Goal: Information Seeking & Learning: Learn about a topic

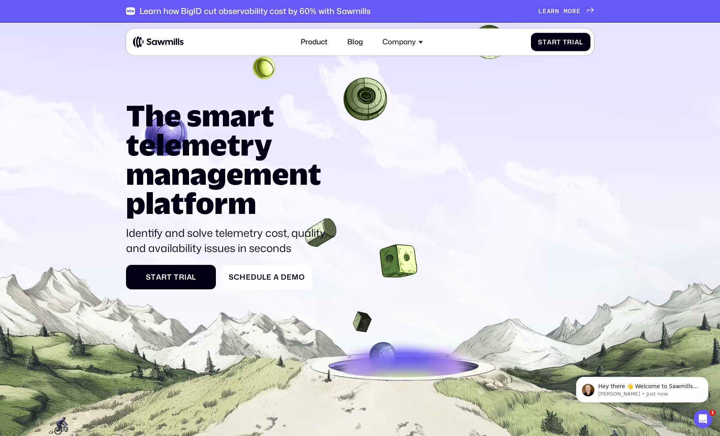
click at [547, 12] on span "e" at bounding box center [545, 10] width 4 height 7
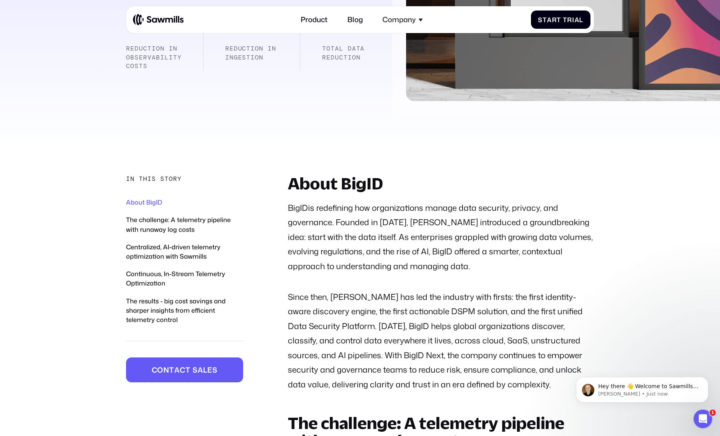
scroll to position [321, 0]
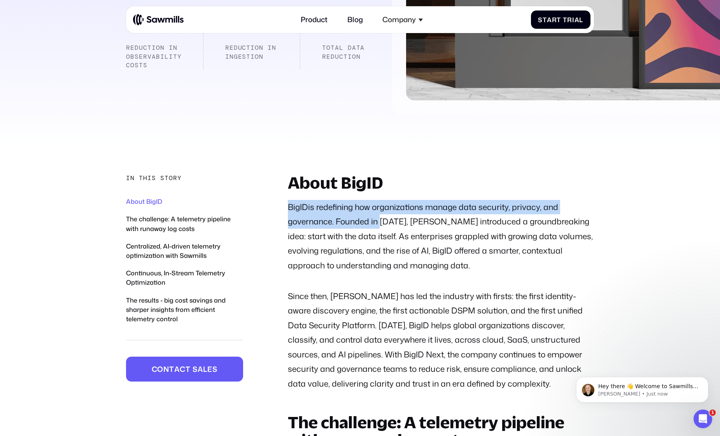
drag, startPoint x: 281, startPoint y: 205, endPoint x: 381, endPoint y: 222, distance: 101.0
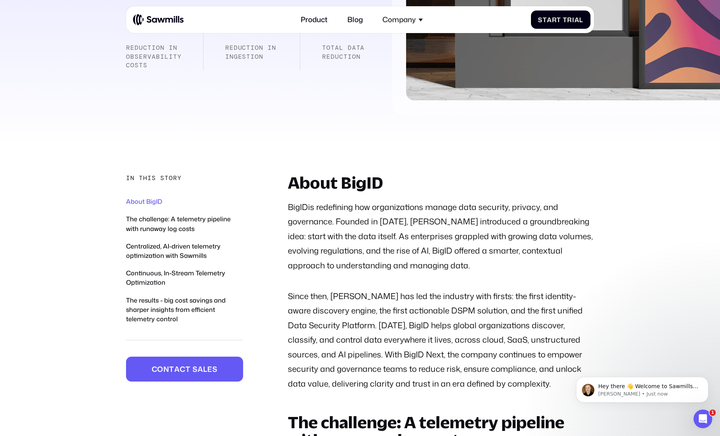
click at [385, 218] on p "BigID is redefining how organizations manage data security, privacy, and govern…" at bounding box center [441, 236] width 306 height 73
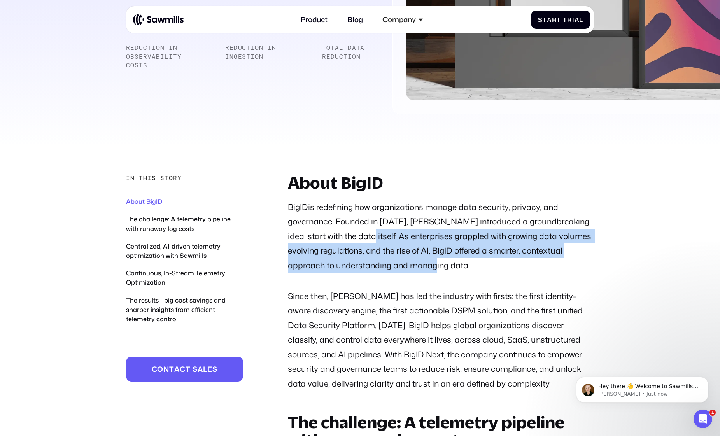
drag, startPoint x: 343, startPoint y: 236, endPoint x: 446, endPoint y: 266, distance: 107.2
click at [446, 266] on p "BigID is redefining how organizations manage data security, privacy, and govern…" at bounding box center [441, 236] width 306 height 73
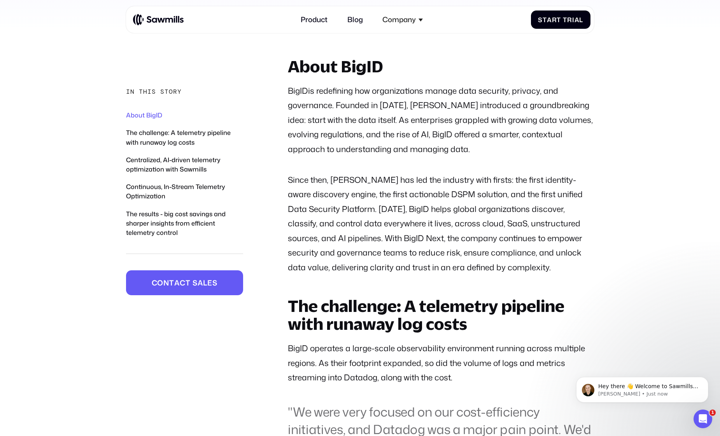
scroll to position [438, 0]
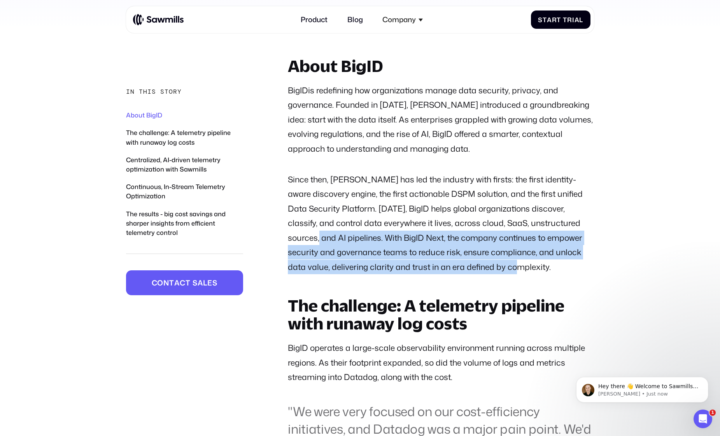
drag, startPoint x: 506, startPoint y: 265, endPoint x: 291, endPoint y: 231, distance: 216.9
click at [291, 231] on p "Since then, BigID has led the industry with firsts: the first identity-aware di…" at bounding box center [441, 223] width 306 height 102
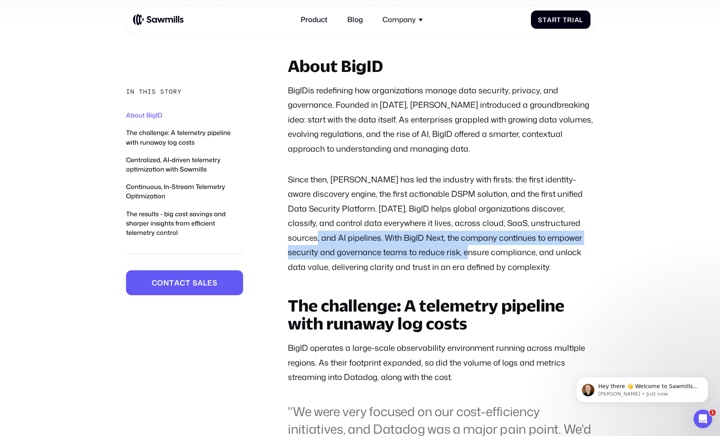
drag, startPoint x: 285, startPoint y: 234, endPoint x: 471, endPoint y: 260, distance: 188.1
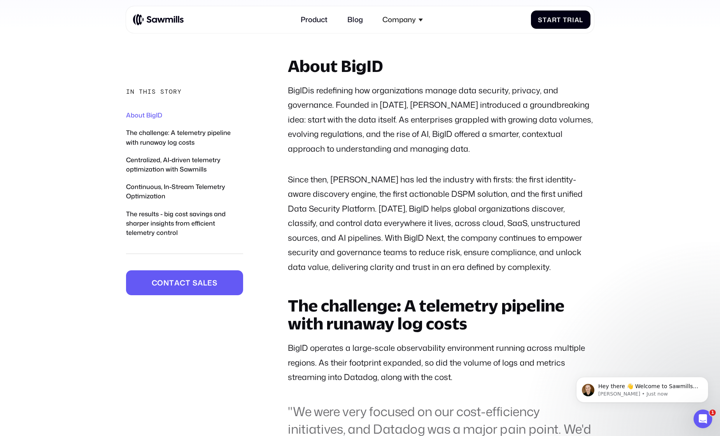
click at [500, 264] on p "Since then, BigID has led the industry with firsts: the first identity-aware di…" at bounding box center [441, 223] width 306 height 102
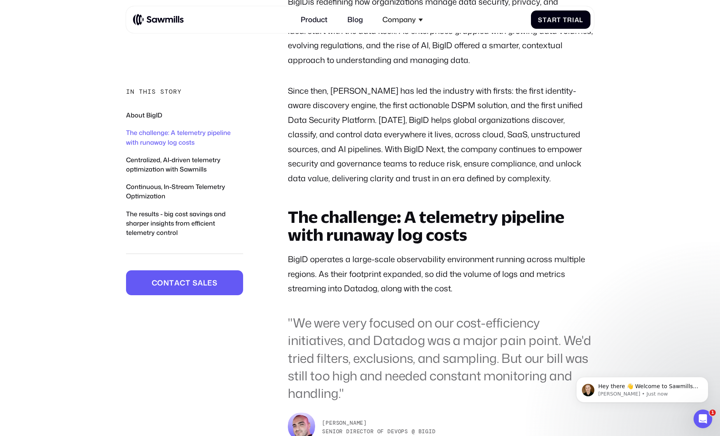
scroll to position [527, 0]
